Goal: Find specific page/section: Find specific page/section

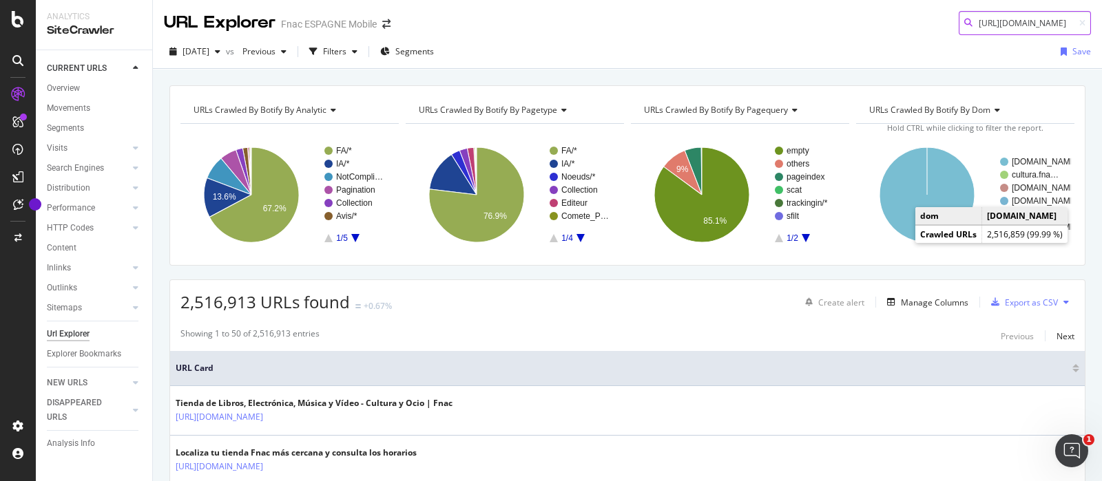
click at [1006, 19] on input "[URL][DOMAIN_NAME]" at bounding box center [1024, 23] width 132 height 24
click at [1009, 21] on input "[URL][DOMAIN_NAME]" at bounding box center [1024, 23] width 132 height 24
paste input "01398/Vuelta-al-cole/Libros-para-la-vuelta-al-cole"
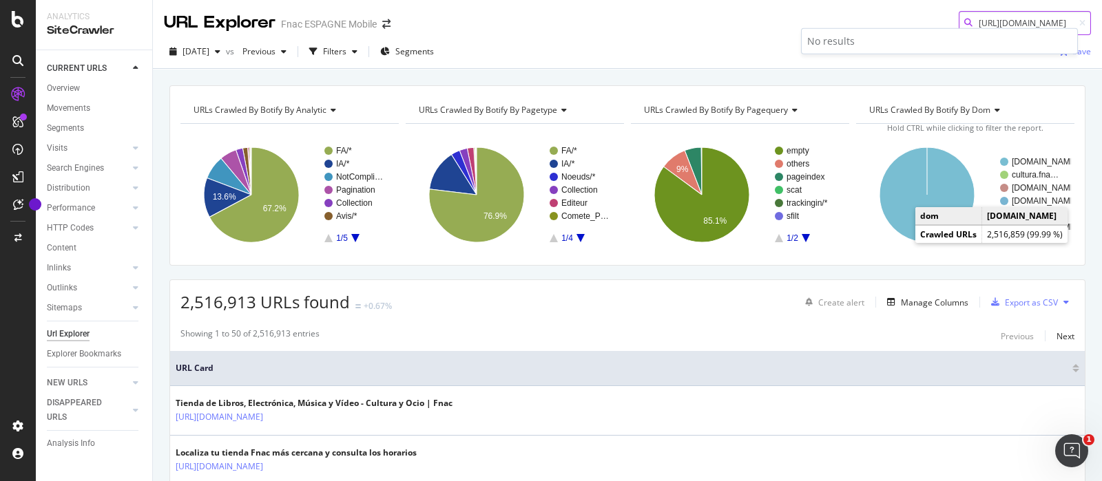
scroll to position [0, 179]
type input "[URL][DOMAIN_NAME]"
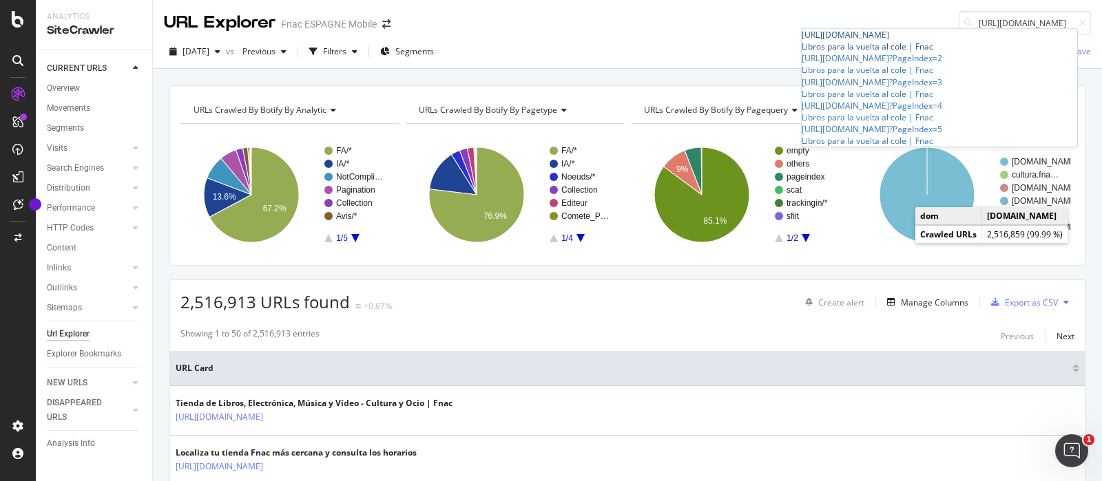
scroll to position [0, 0]
click at [905, 41] on div "[URL][DOMAIN_NAME]" at bounding box center [938, 35] width 275 height 12
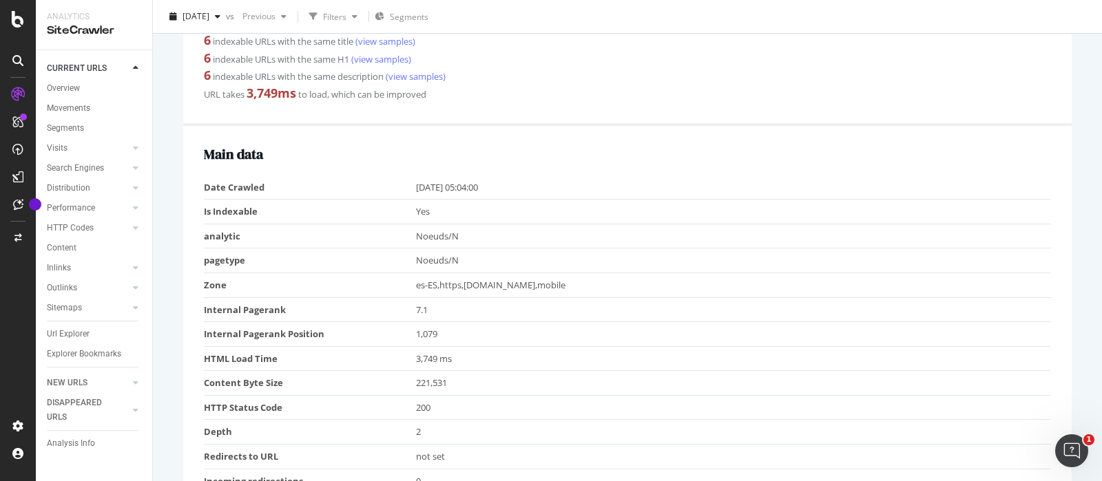
scroll to position [430, 0]
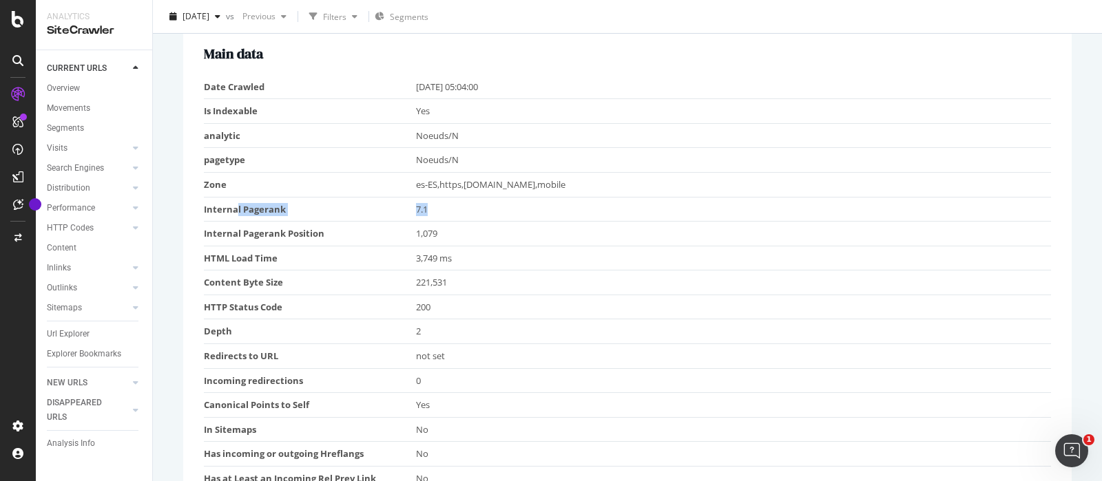
drag, startPoint x: 235, startPoint y: 211, endPoint x: 447, endPoint y: 204, distance: 212.2
click at [447, 204] on tr "Internal Pagerank 7.1" at bounding box center [627, 209] width 847 height 25
click at [251, 256] on td "HTML Load Time" at bounding box center [310, 258] width 212 height 25
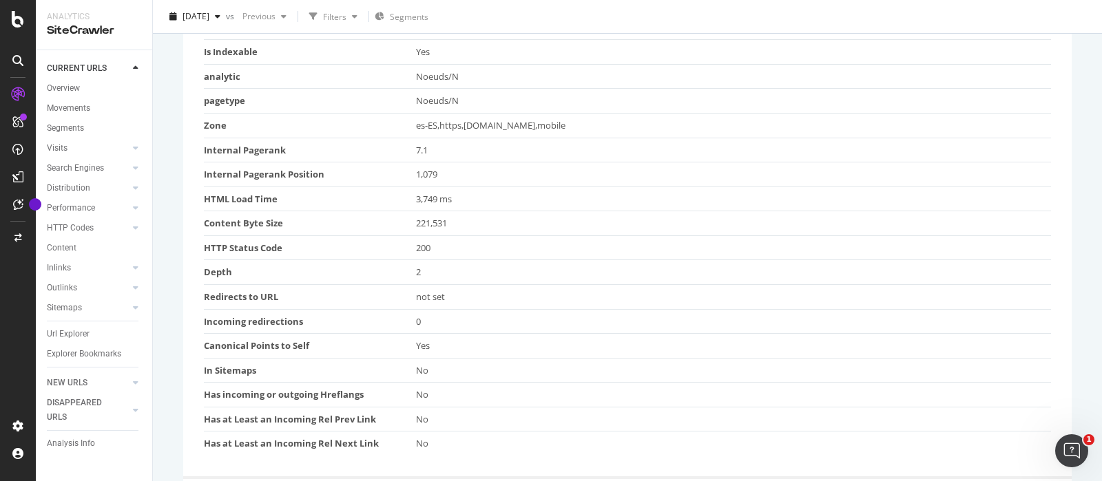
scroll to position [516, 0]
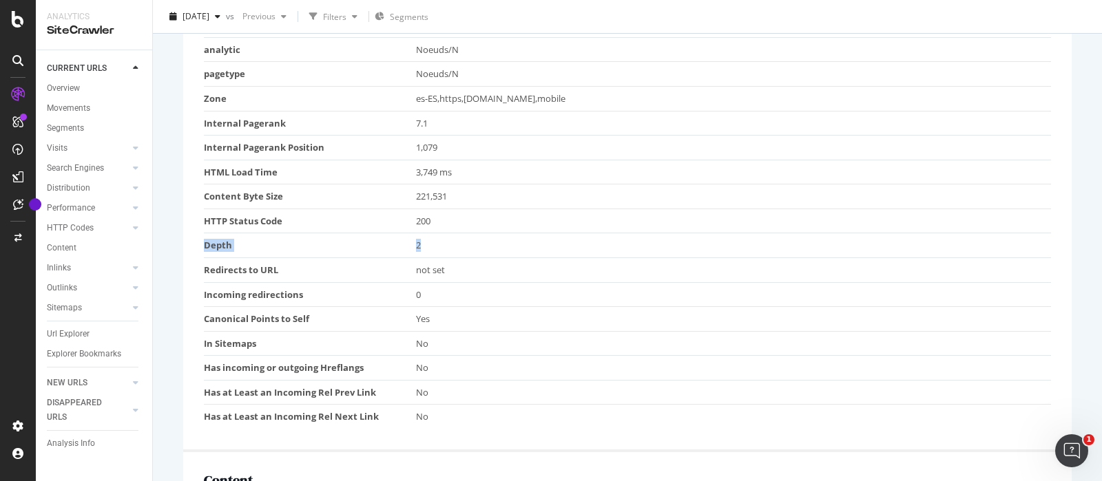
drag, startPoint x: 207, startPoint y: 244, endPoint x: 441, endPoint y: 240, distance: 234.1
click at [441, 240] on tr "Depth 2" at bounding box center [627, 245] width 847 height 25
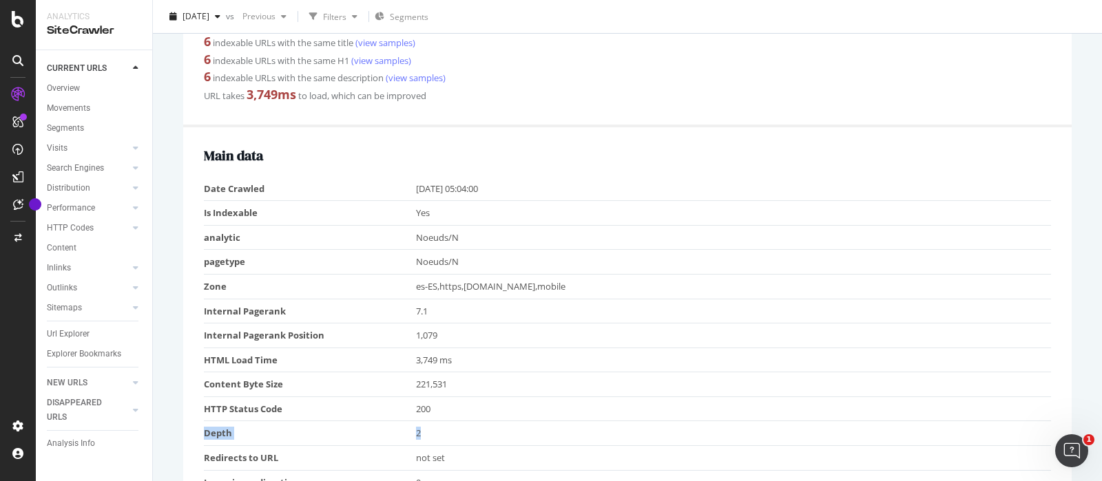
scroll to position [344, 0]
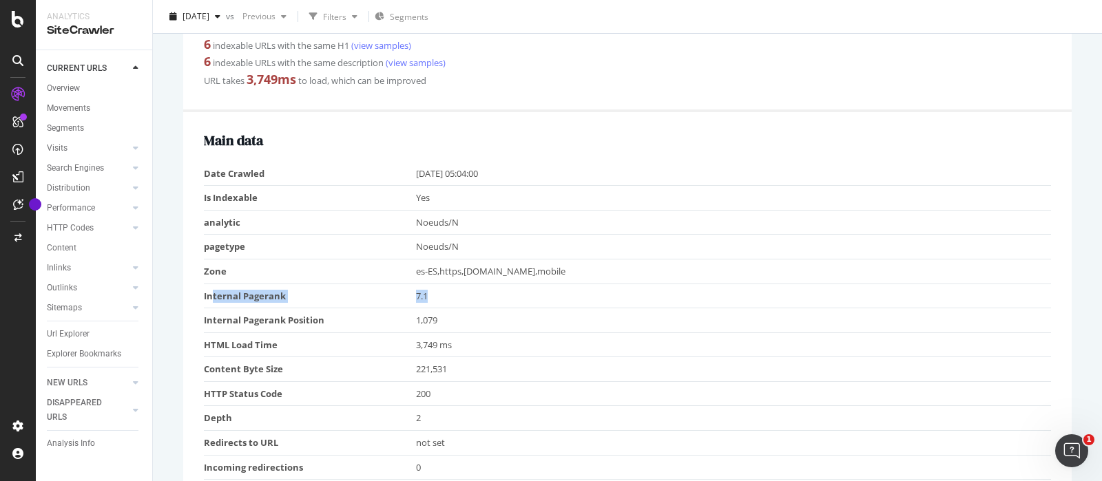
drag, startPoint x: 213, startPoint y: 297, endPoint x: 472, endPoint y: 303, distance: 258.3
click at [472, 303] on tr "Internal Pagerank 7.1" at bounding box center [627, 296] width 847 height 25
click at [277, 315] on td "Internal Pagerank Position" at bounding box center [310, 320] width 212 height 25
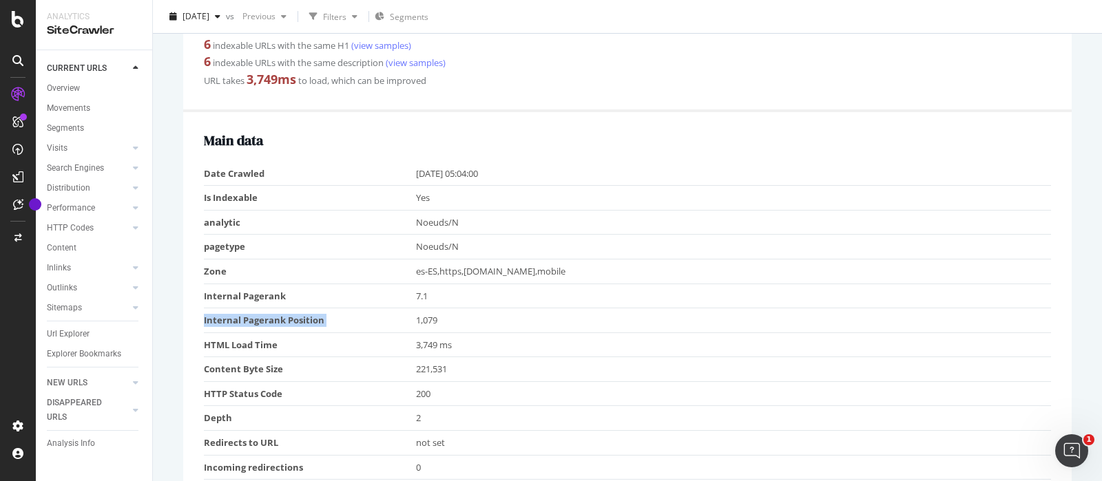
click at [277, 315] on td "Internal Pagerank Position" at bounding box center [310, 320] width 212 height 25
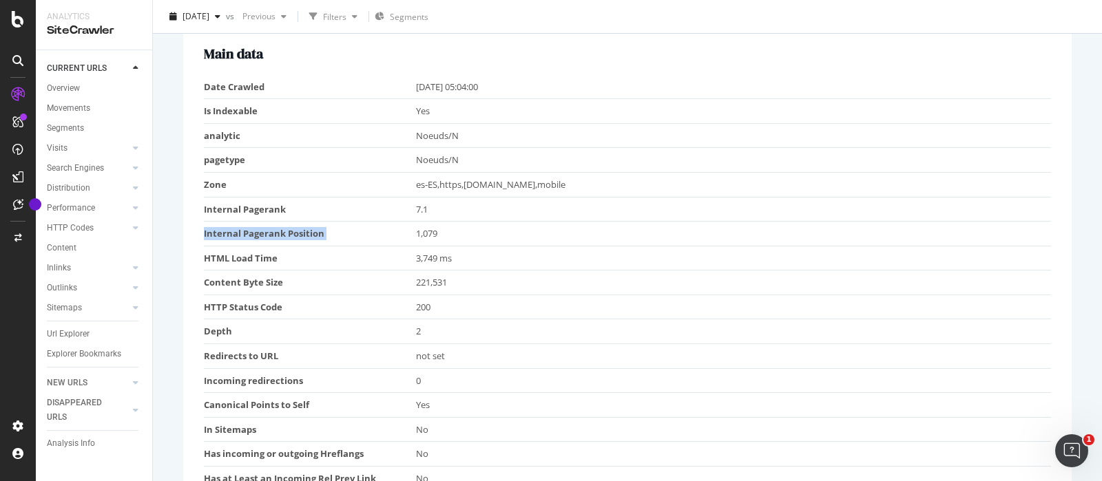
scroll to position [516, 0]
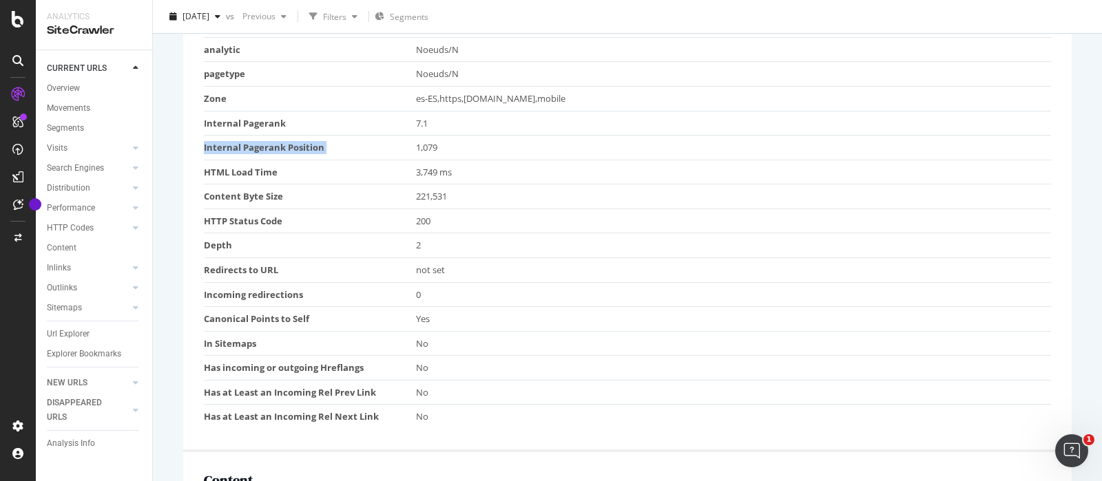
click at [258, 143] on td "Internal Pagerank Position" at bounding box center [310, 148] width 212 height 25
click at [256, 143] on td "Internal Pagerank Position" at bounding box center [310, 148] width 212 height 25
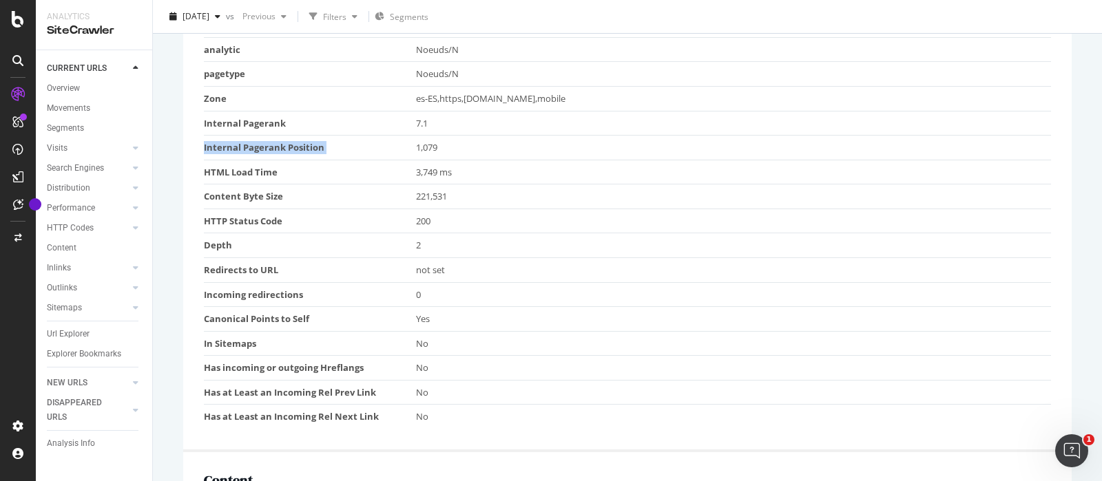
click at [356, 136] on td "Internal Pagerank Position" at bounding box center [310, 148] width 212 height 25
drag, startPoint x: 406, startPoint y: 143, endPoint x: 498, endPoint y: 143, distance: 92.3
click at [498, 143] on tr "Internal Pagerank Position 1,079" at bounding box center [627, 148] width 847 height 25
click at [498, 143] on td "1,079" at bounding box center [734, 148] width 636 height 25
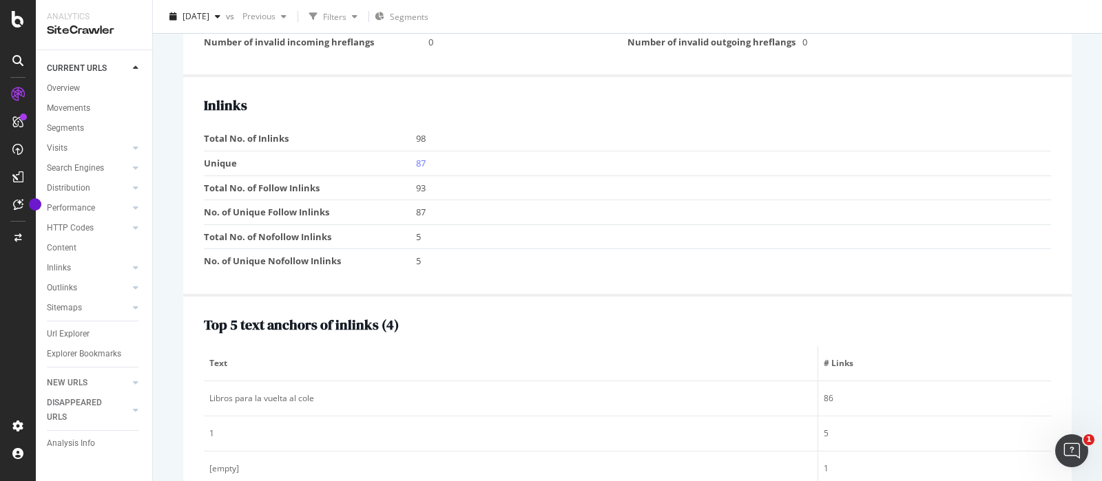
scroll to position [1463, 0]
